Goal: Check status: Check status

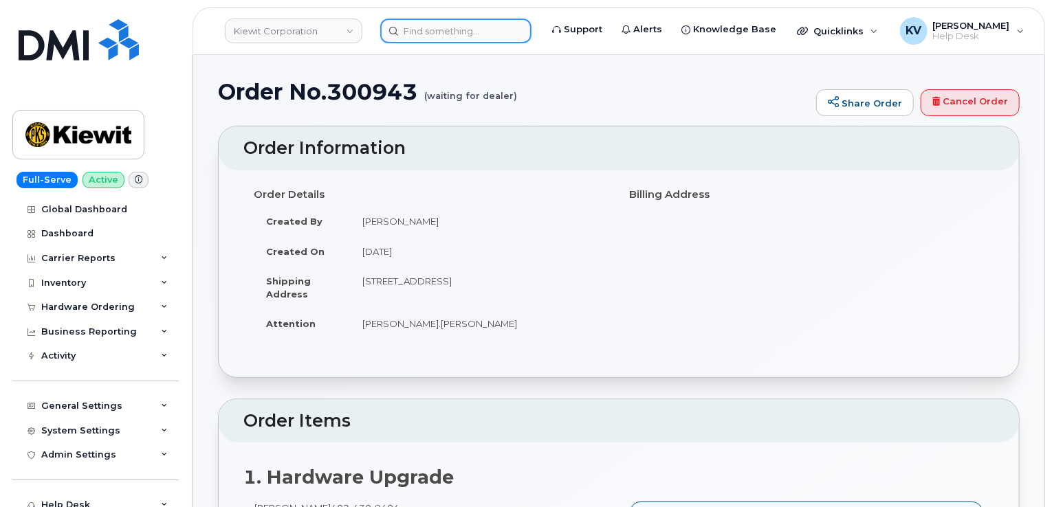
click at [465, 30] on input at bounding box center [455, 31] width 151 height 25
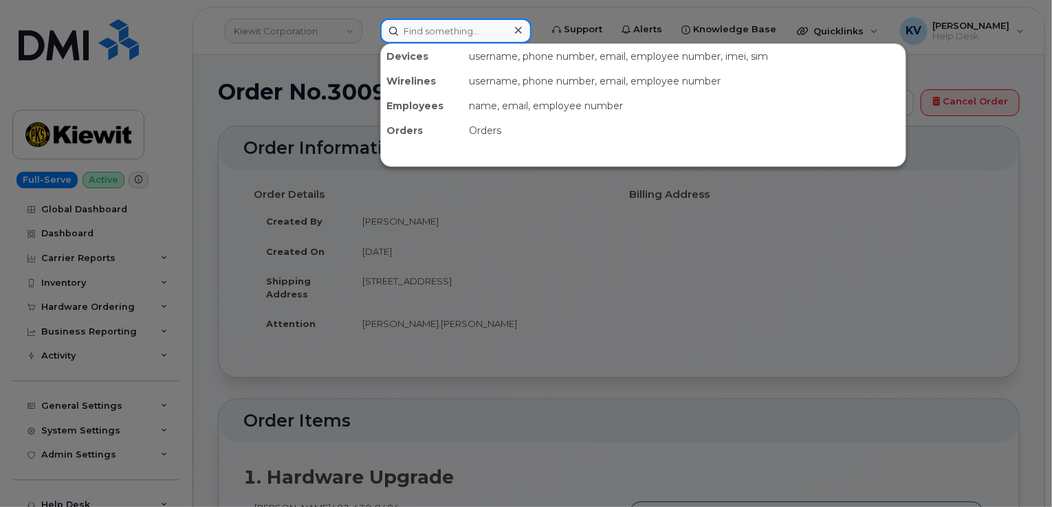
paste input "301216"
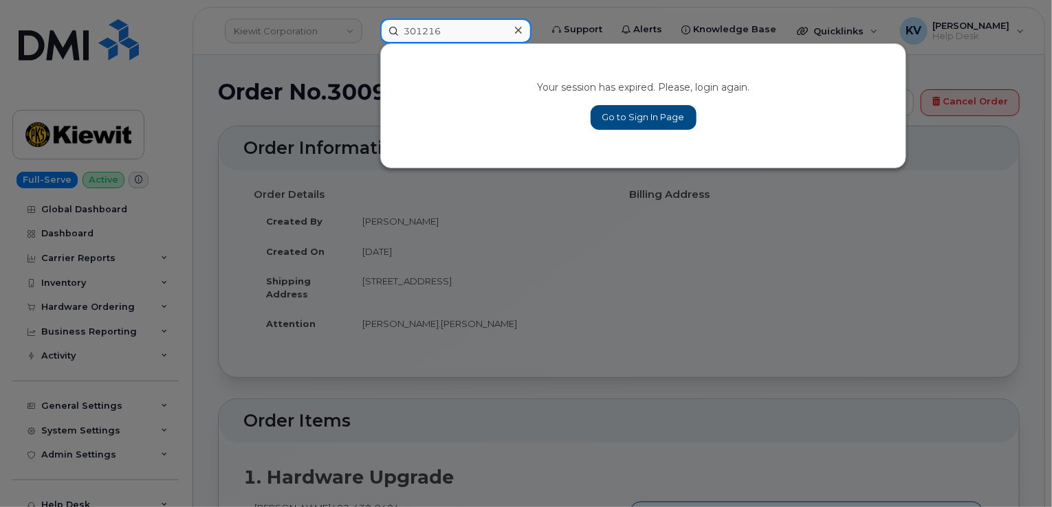
type input "301216"
drag, startPoint x: 655, startPoint y: 136, endPoint x: 648, endPoint y: 138, distance: 7.8
click at [655, 138] on div "Your session has expired. Please, login again. Go to Sign In Page" at bounding box center [643, 106] width 525 height 124
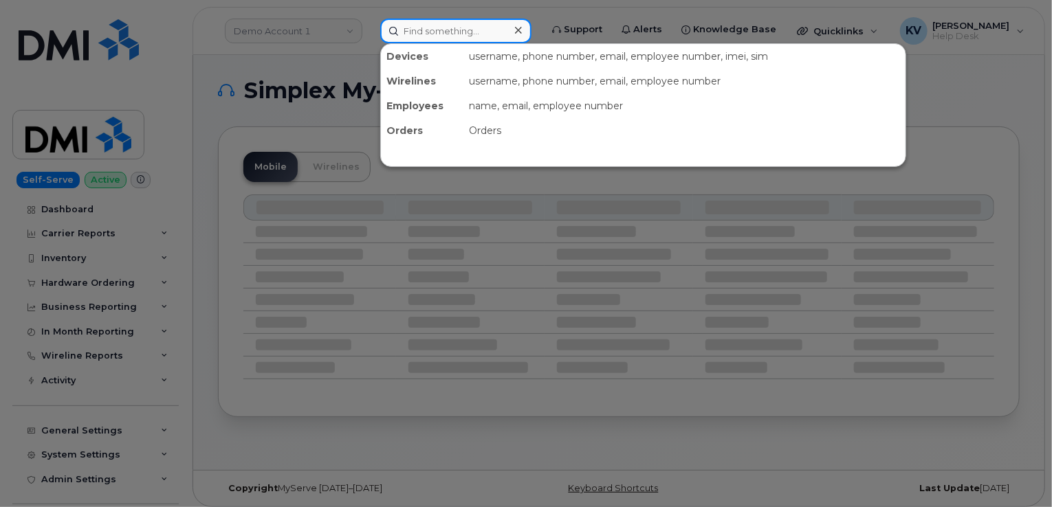
click at [437, 32] on input at bounding box center [455, 31] width 151 height 25
paste input "301216"
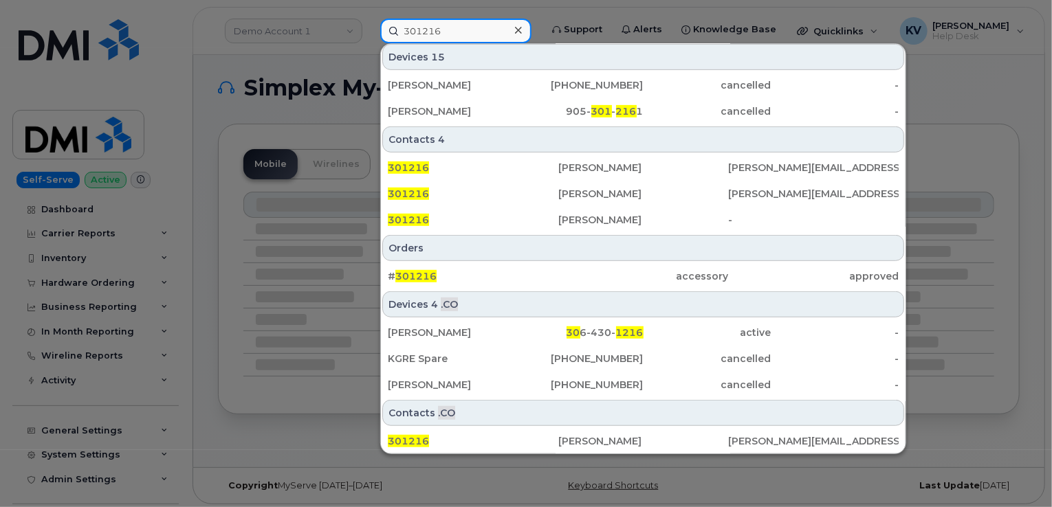
scroll to position [6, 0]
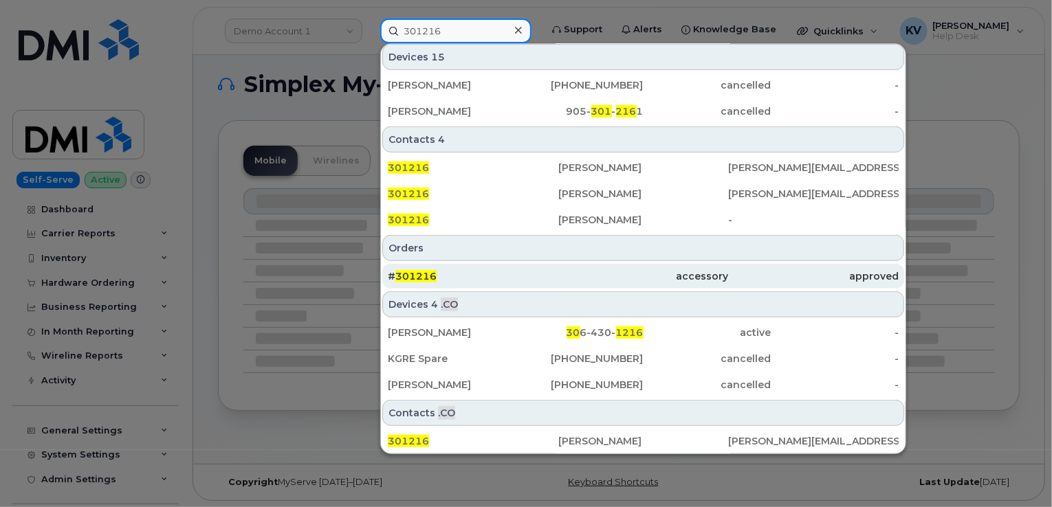
type input "301216"
click at [412, 270] on span "301216" at bounding box center [415, 276] width 41 height 12
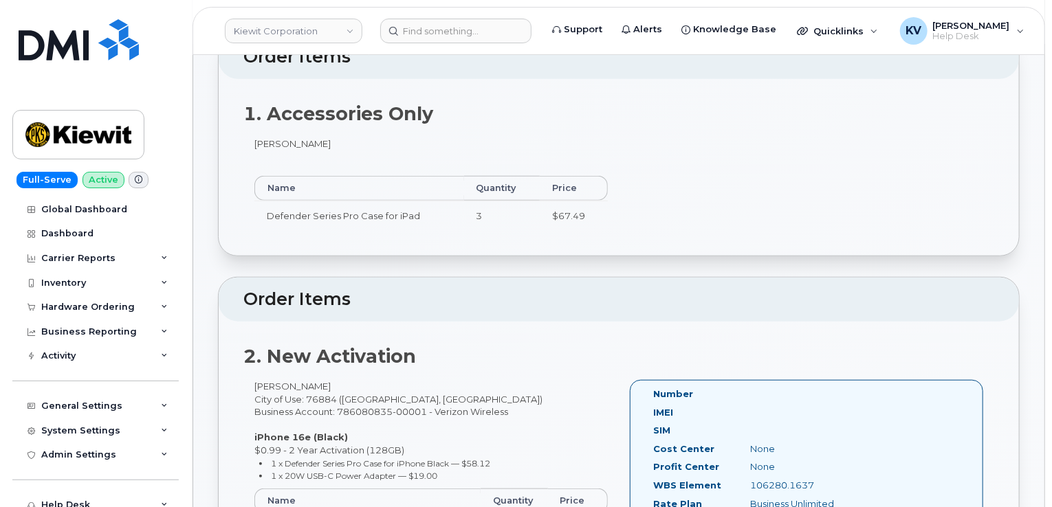
scroll to position [483, 0]
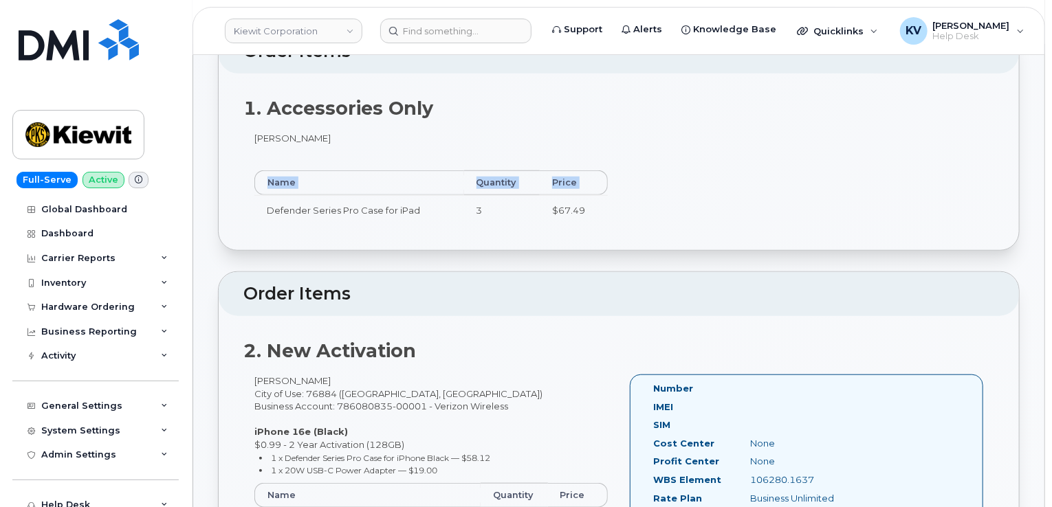
drag, startPoint x: 294, startPoint y: 201, endPoint x: 617, endPoint y: 201, distance: 323.2
click at [617, 201] on div "[PERSON_NAME] Name Quantity Price Defender Series Pro Case for iPad 3 $67.49" at bounding box center [430, 185] width 375 height 106
copy table "Name Quantity Price"
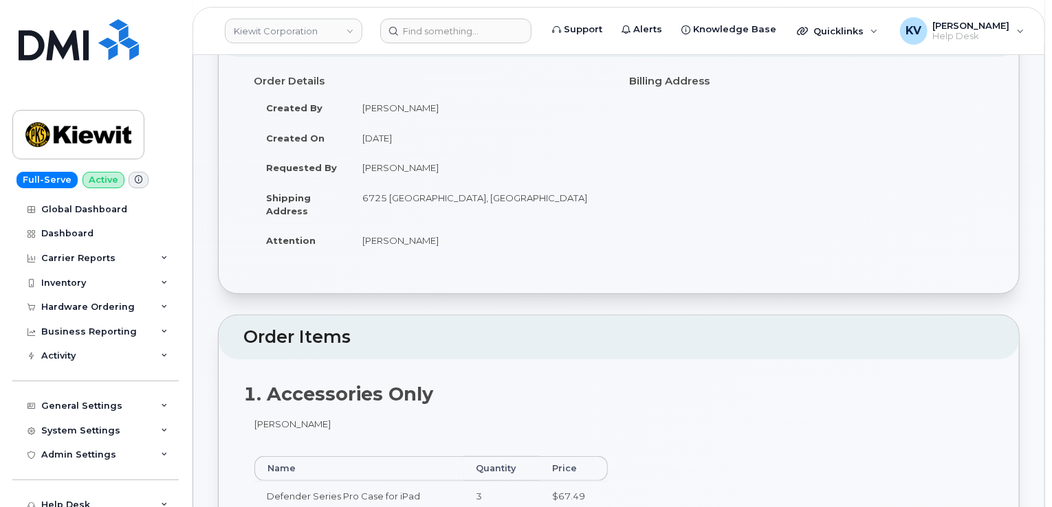
scroll to position [0, 0]
